Goal: Information Seeking & Learning: Learn about a topic

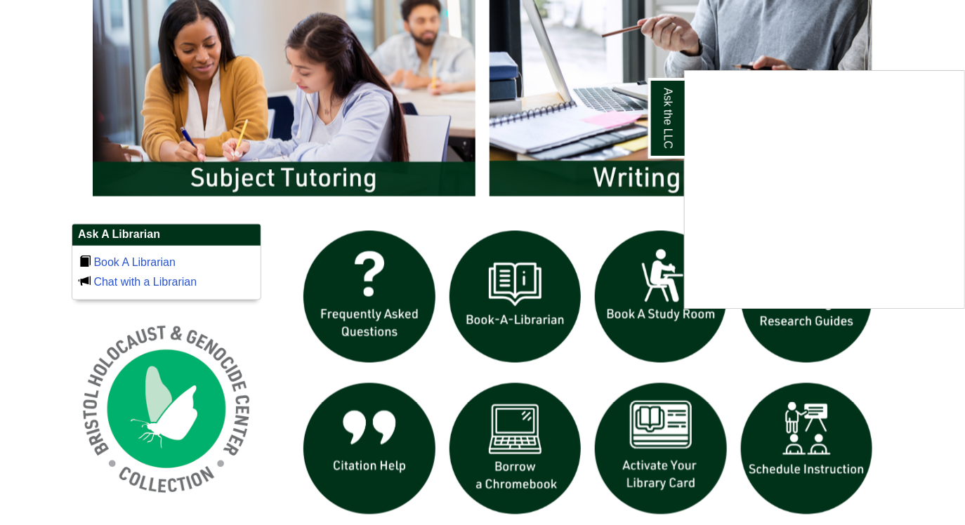
scroll to position [730, 0]
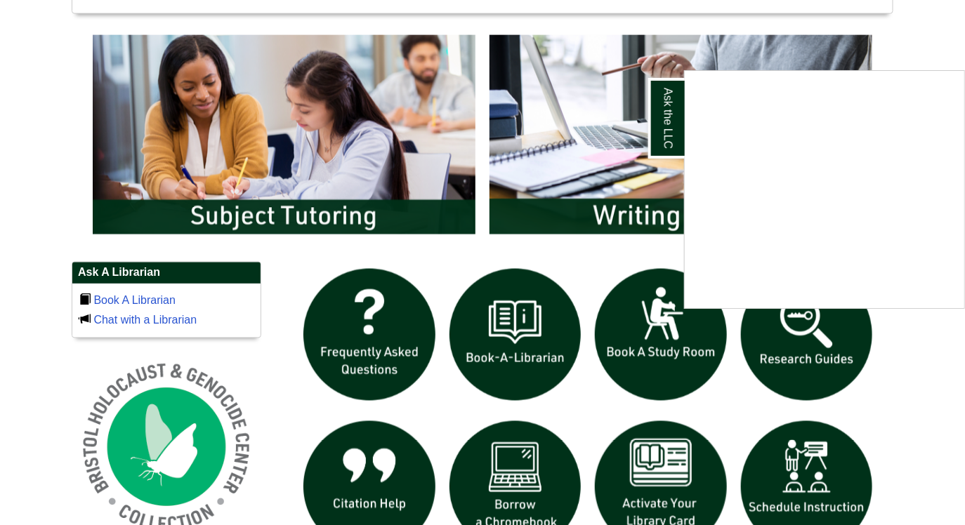
click at [819, 357] on div "Ask the LLC" at bounding box center [482, 262] width 965 height 525
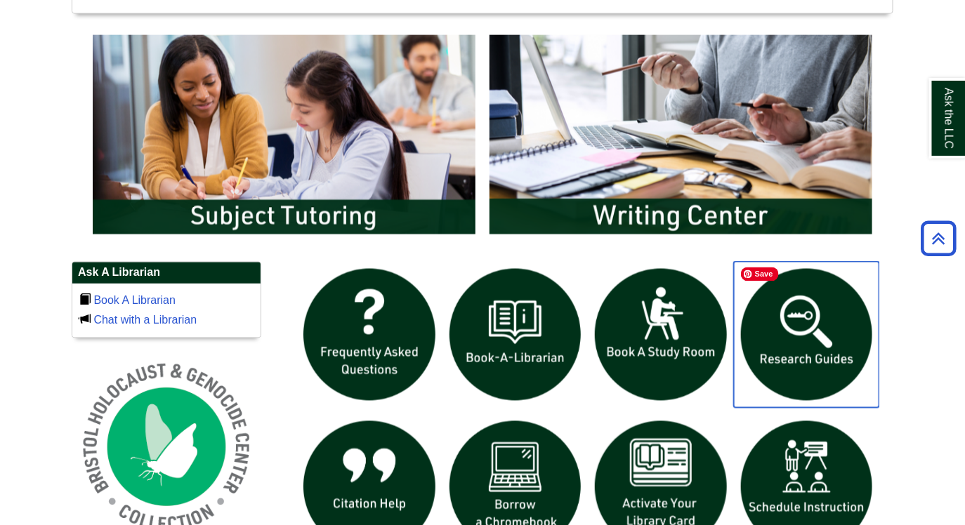
click at [793, 341] on img "slideshow" at bounding box center [807, 335] width 146 height 146
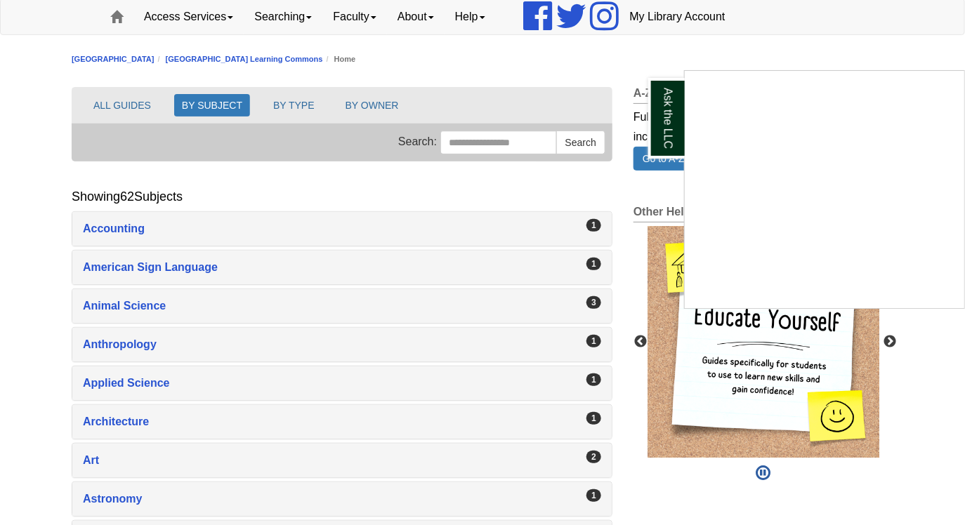
scroll to position [122, 0]
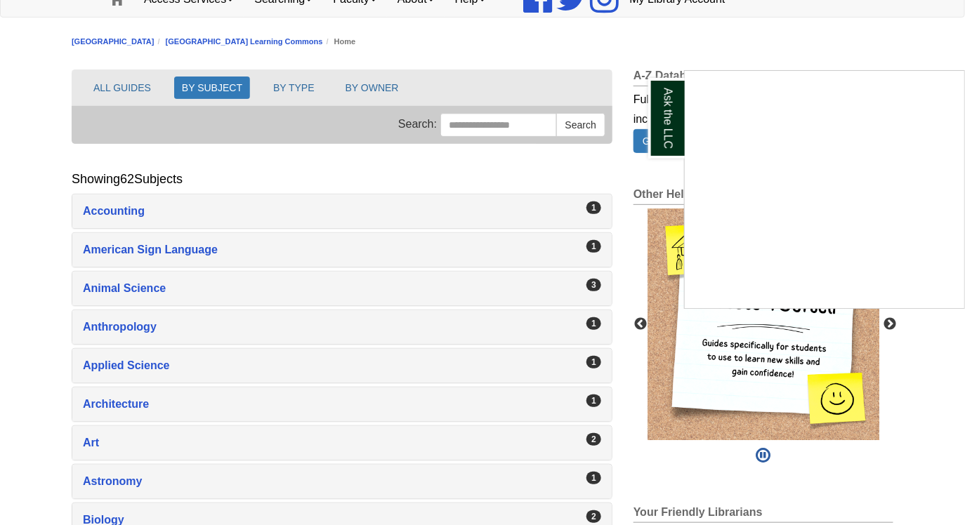
click at [272, 260] on div "Ask the LLC" at bounding box center [482, 262] width 965 height 525
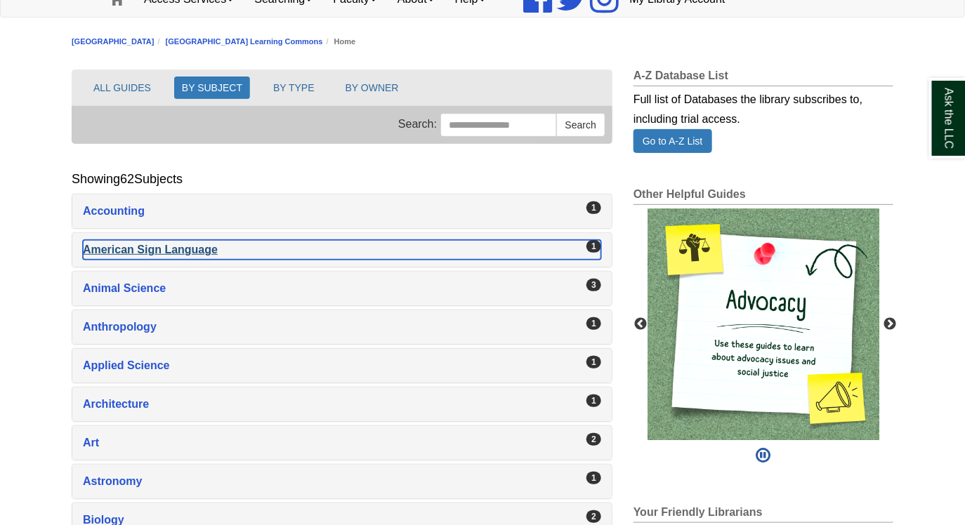
click at [216, 251] on div "American Sign Language , 1 guides" at bounding box center [342, 250] width 518 height 20
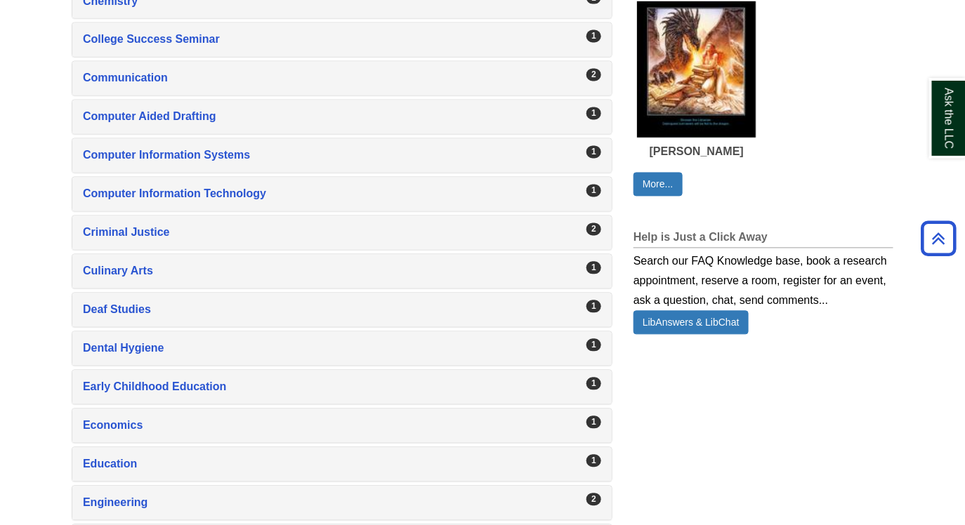
scroll to position [855, 0]
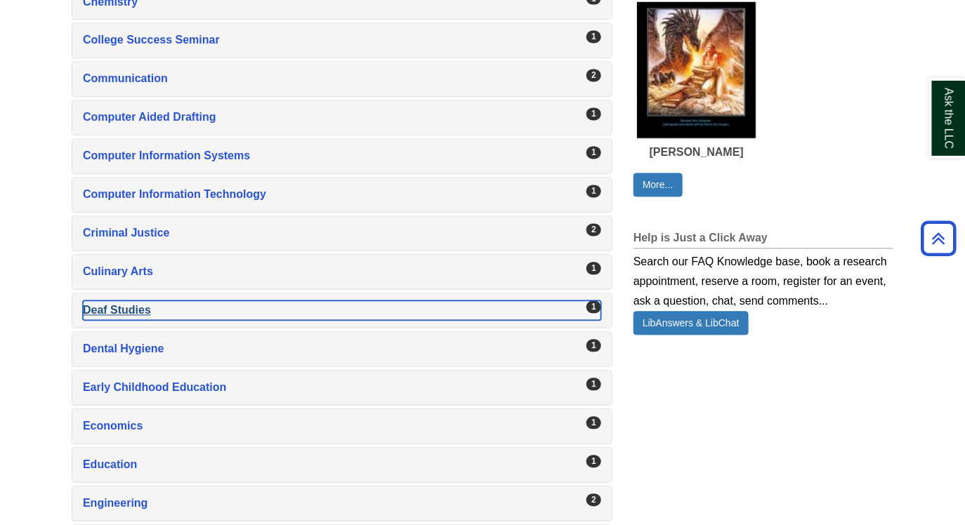
click at [209, 301] on div "Deaf Studies , 1 guides" at bounding box center [342, 311] width 518 height 20
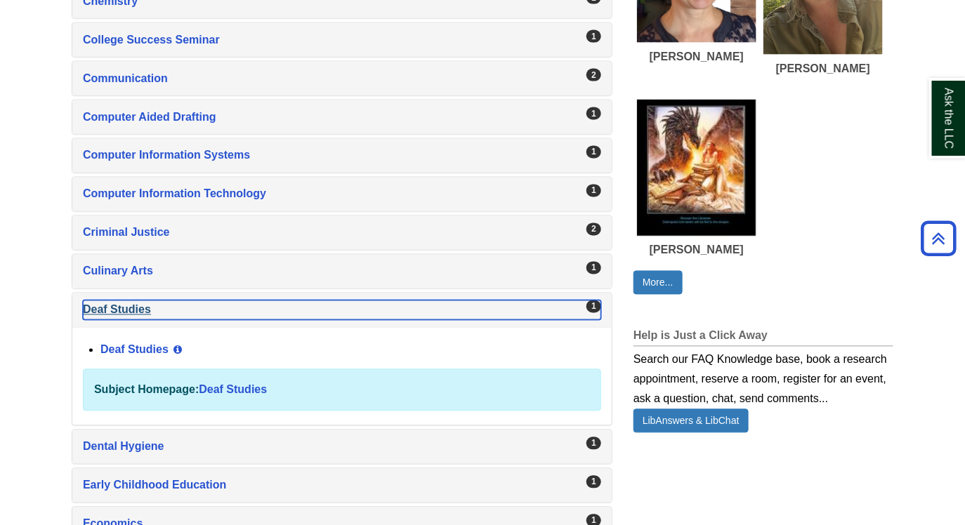
scroll to position [756, 0]
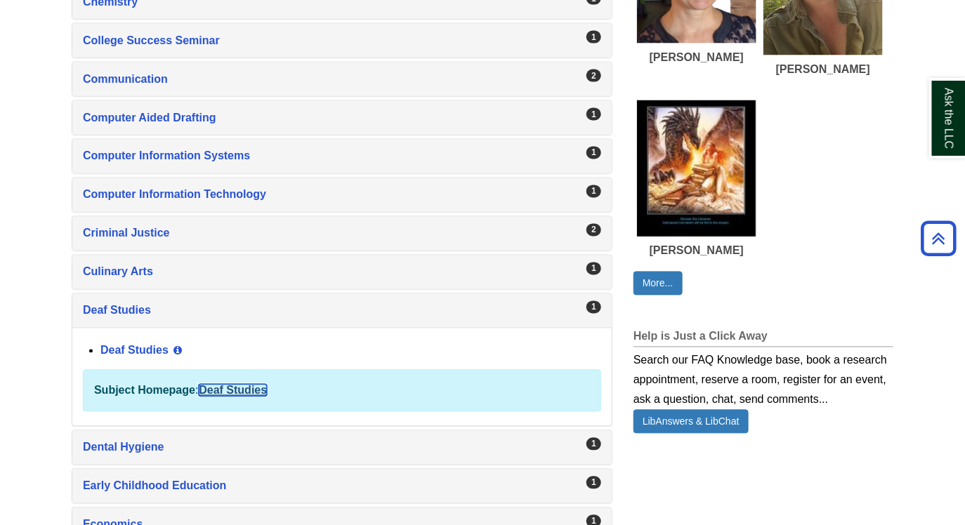
click at [241, 391] on link "Deaf Studies" at bounding box center [233, 391] width 68 height 12
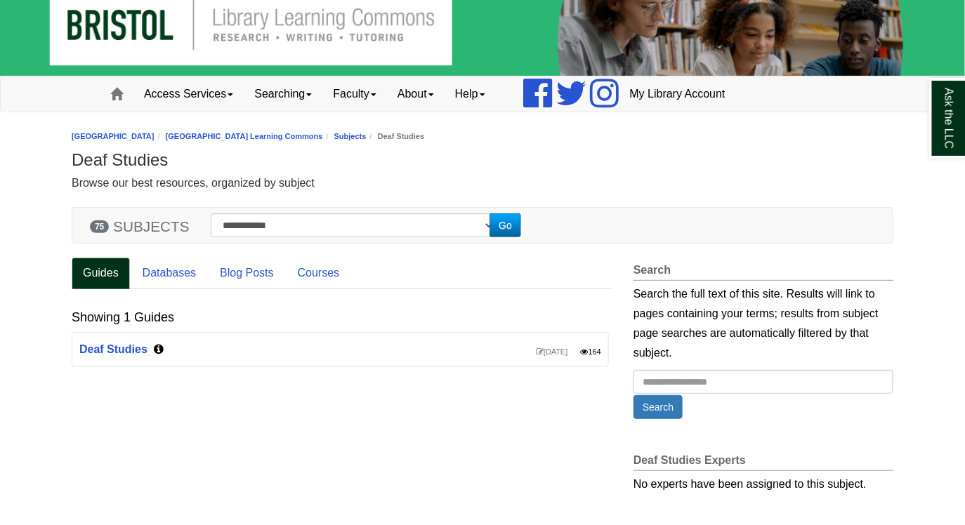
scroll to position [81, 0]
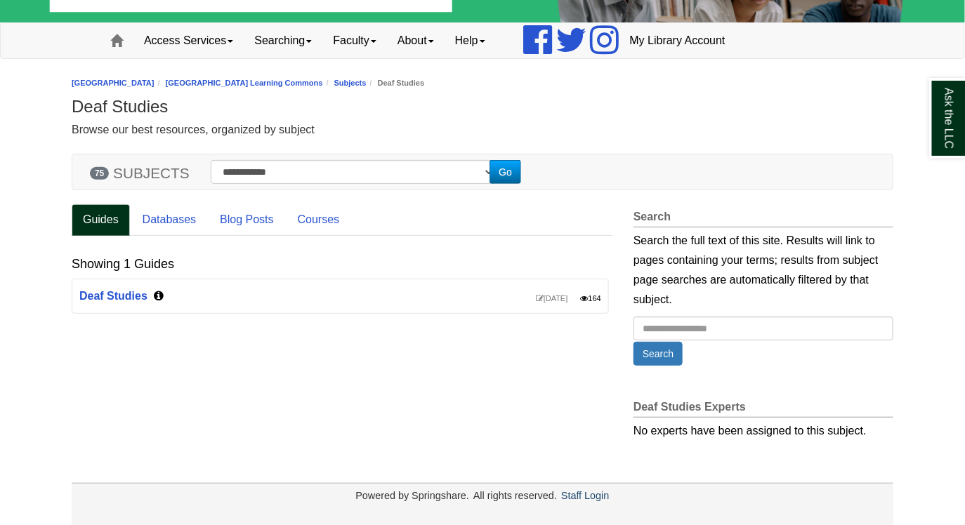
click at [109, 287] on div "Jul 11, 2025 164 Deaf Studies" at bounding box center [340, 297] width 536 height 34
click at [113, 293] on link "Deaf Studies" at bounding box center [113, 296] width 68 height 12
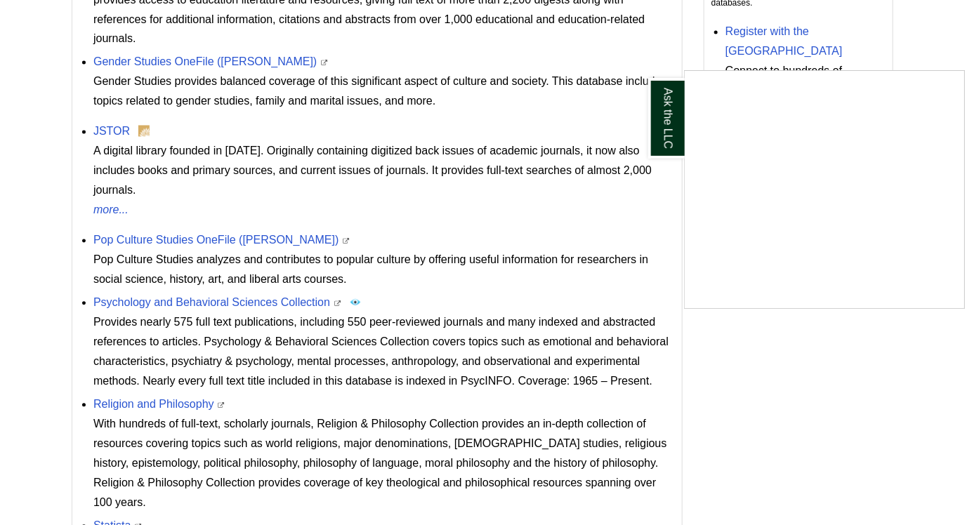
scroll to position [852, 0]
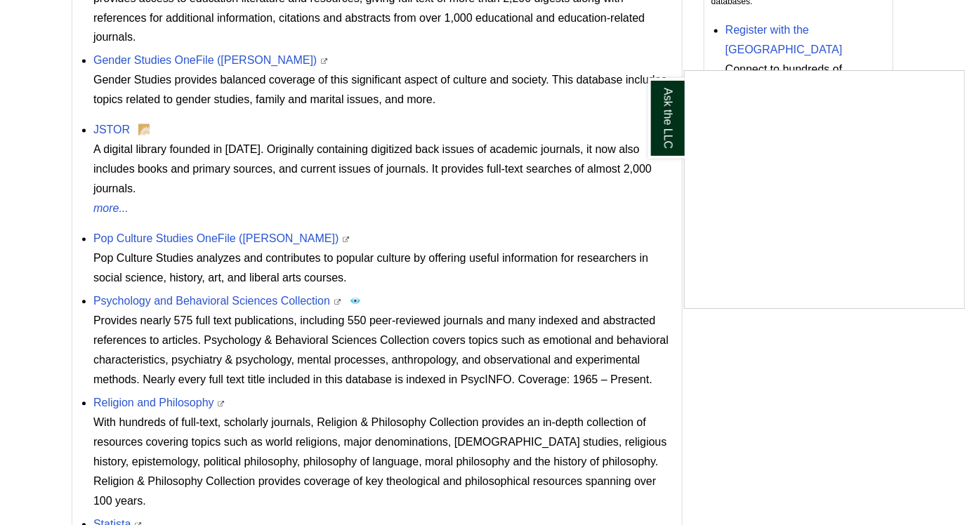
click at [111, 107] on div "Ask the LLC" at bounding box center [482, 262] width 965 height 525
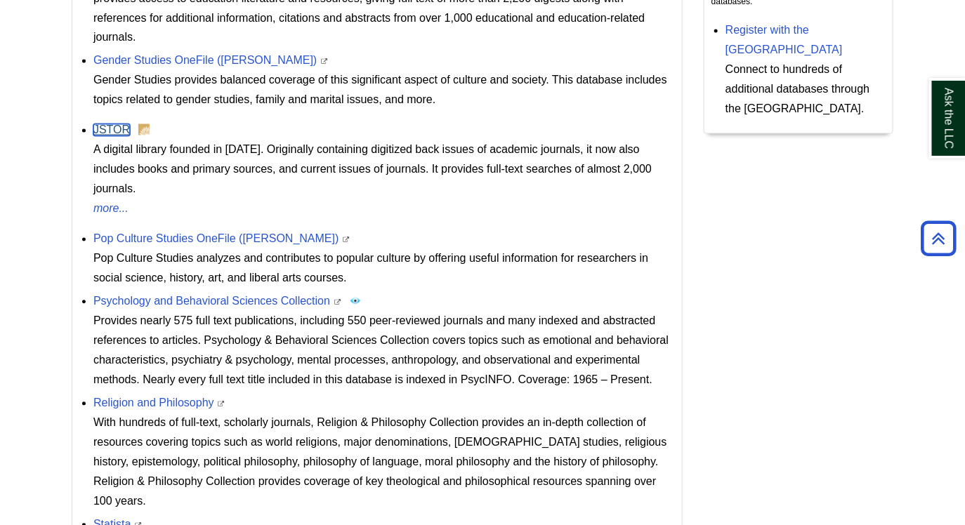
click at [111, 124] on link "JSTOR" at bounding box center [111, 130] width 37 height 12
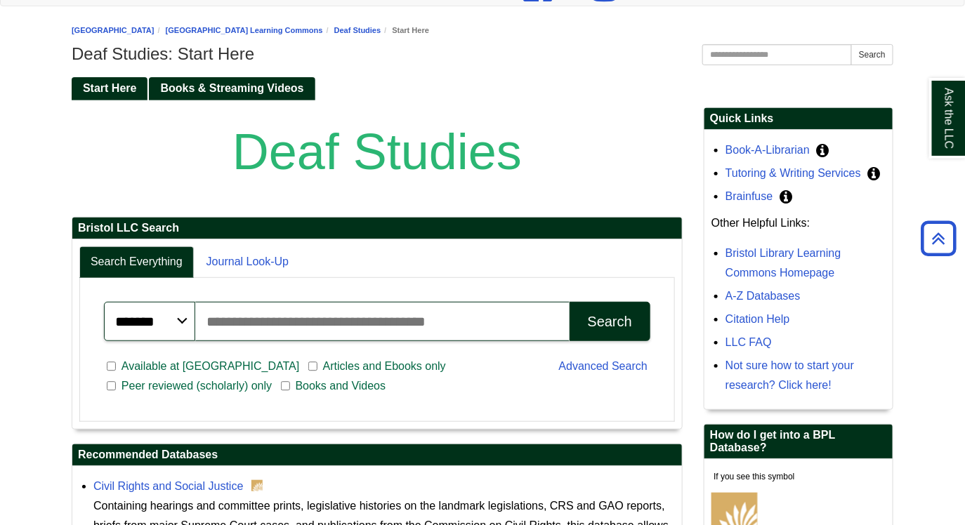
scroll to position [0, 0]
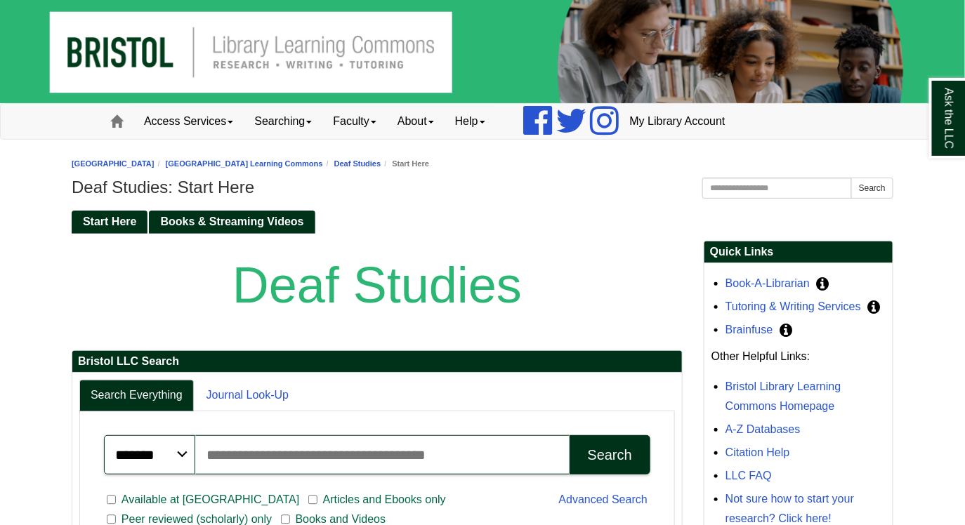
click at [279, 452] on input "Search articles, books, journals & more" at bounding box center [382, 454] width 374 height 39
type input "**********"
click at [570, 435] on button "Search" at bounding box center [610, 454] width 81 height 39
